Goal: Check status

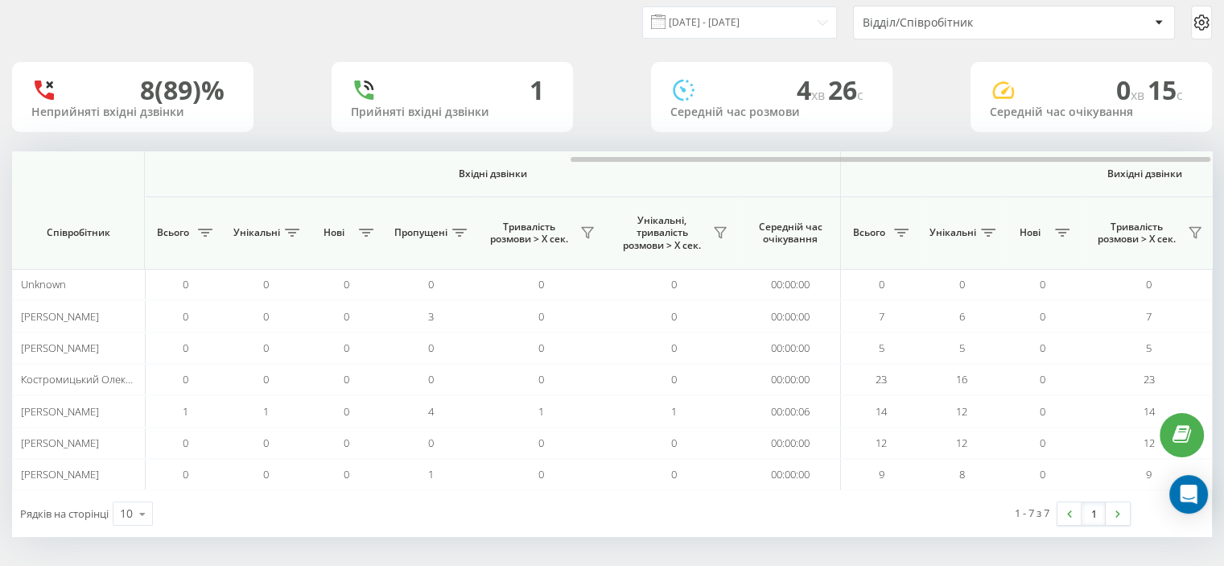
scroll to position [0, 1046]
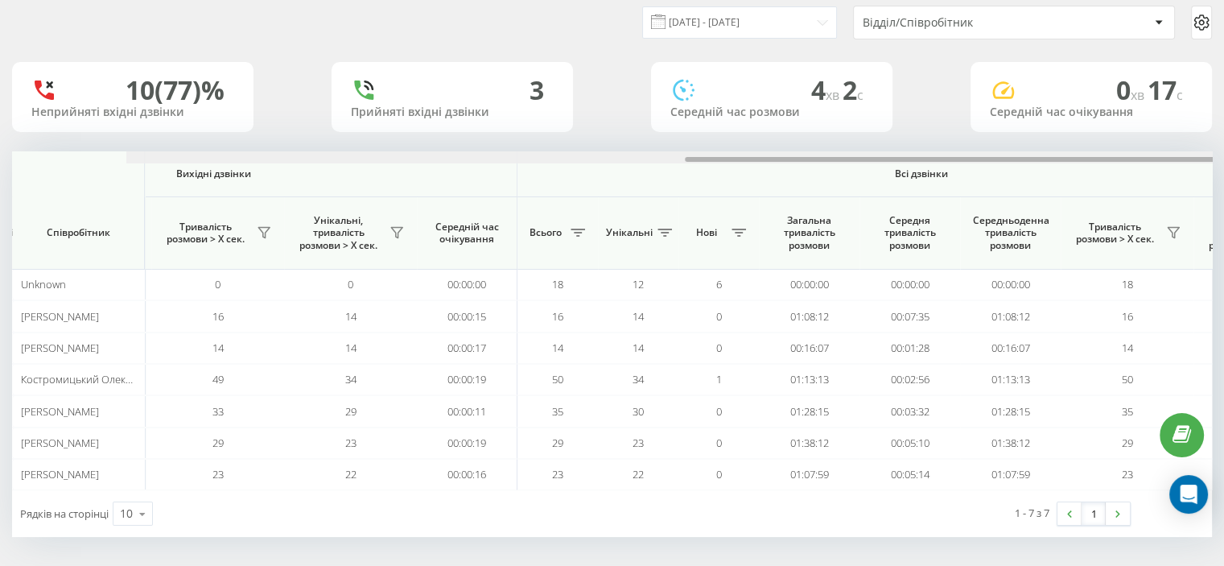
scroll to position [0, 1046]
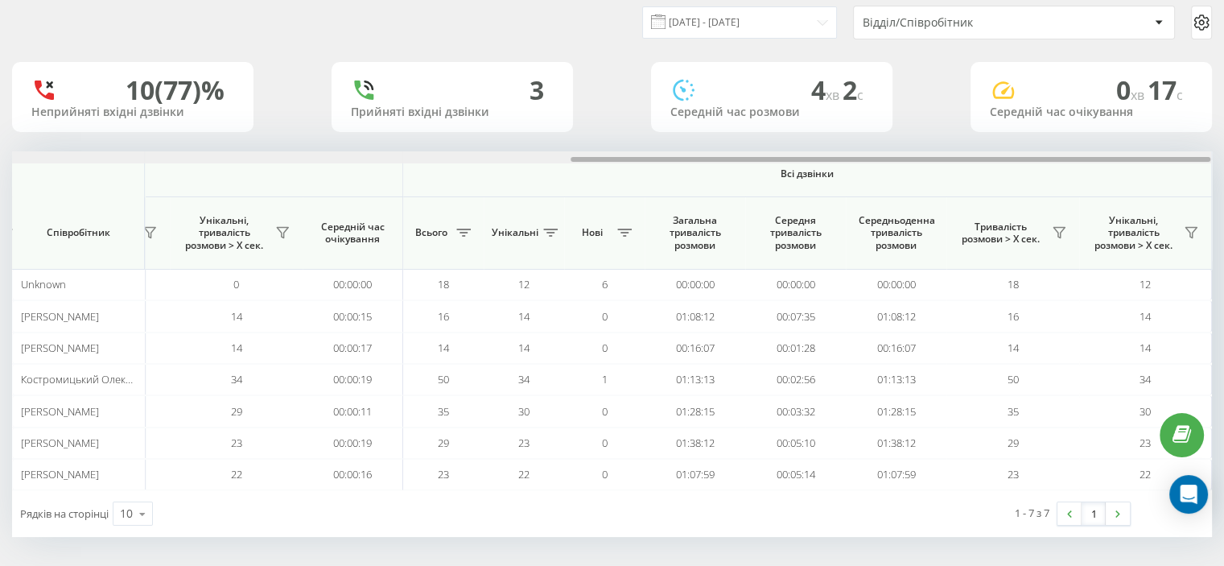
drag, startPoint x: 291, startPoint y: 159, endPoint x: 815, endPoint y: 153, distance: 524.1
click at [857, 153] on div at bounding box center [611, 157] width 1199 height 12
click at [1059, 231] on icon at bounding box center [1059, 232] width 13 height 13
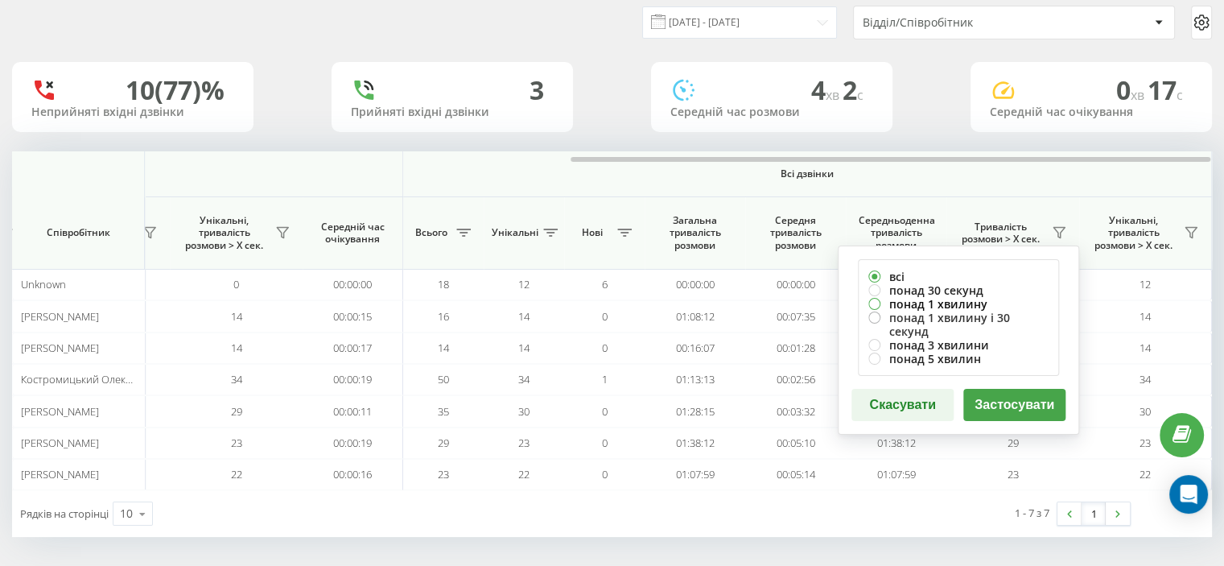
click at [918, 301] on label "понад 1 хвилину" at bounding box center [959, 304] width 180 height 14
radio input "true"
click at [986, 391] on button "Застосувати" at bounding box center [1015, 405] width 102 height 32
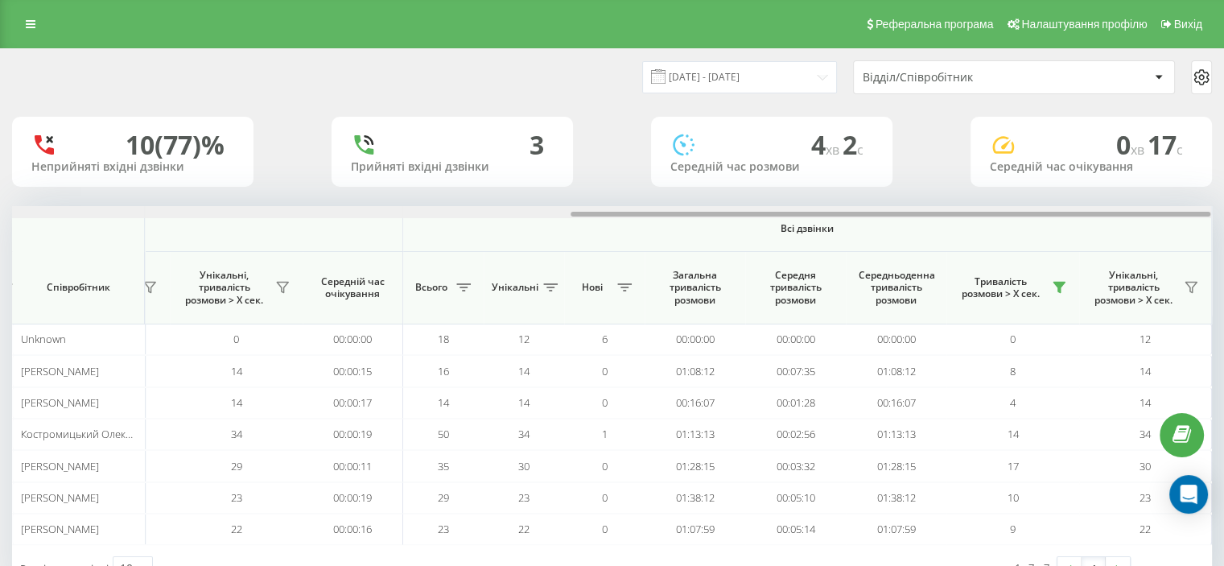
drag, startPoint x: 333, startPoint y: 216, endPoint x: 1005, endPoint y: 196, distance: 671.6
click at [1010, 199] on div "22.09.2025 - 22.09.2025 Відділ/Співробітник 10 (77)% Неприйняті вхідні дзвінки …" at bounding box center [612, 320] width 1200 height 543
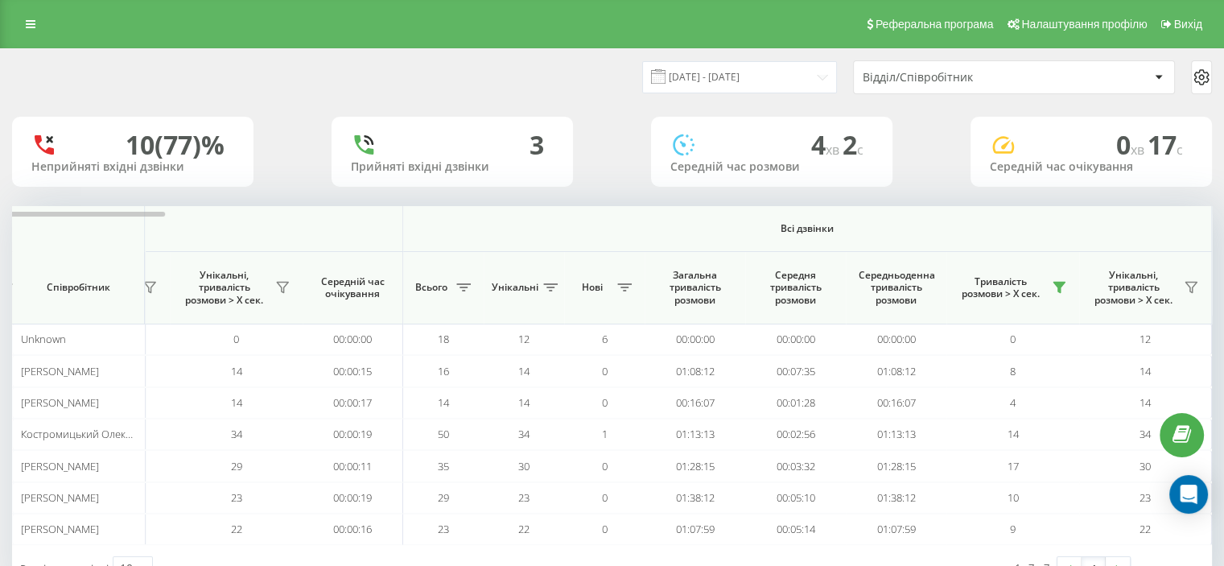
scroll to position [55, 0]
